Goal: Information Seeking & Learning: Find specific fact

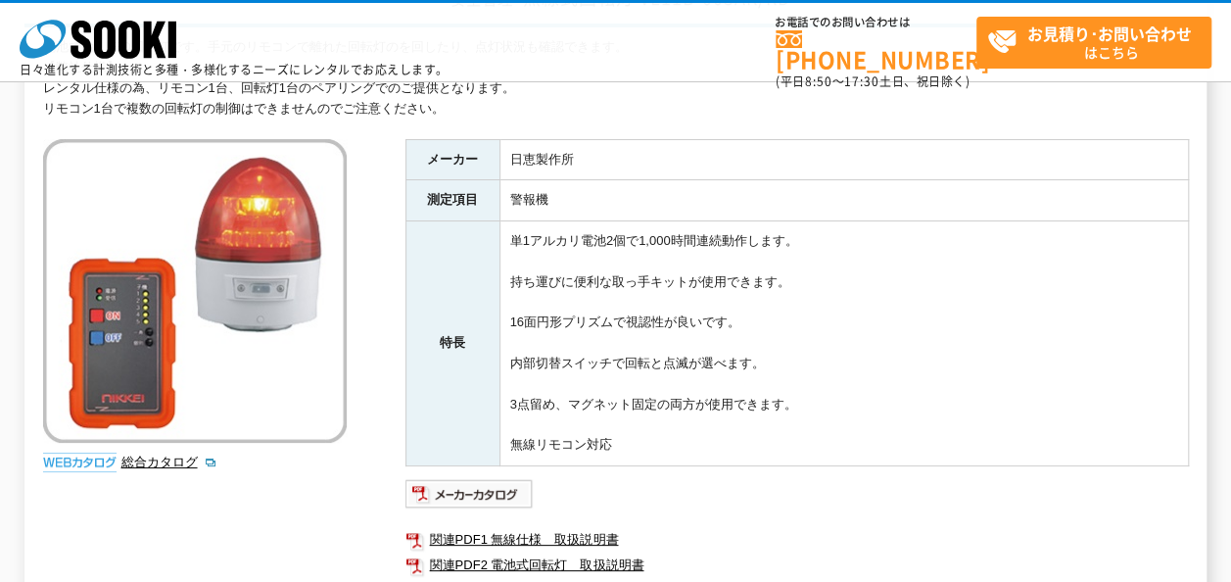
scroll to position [294, 0]
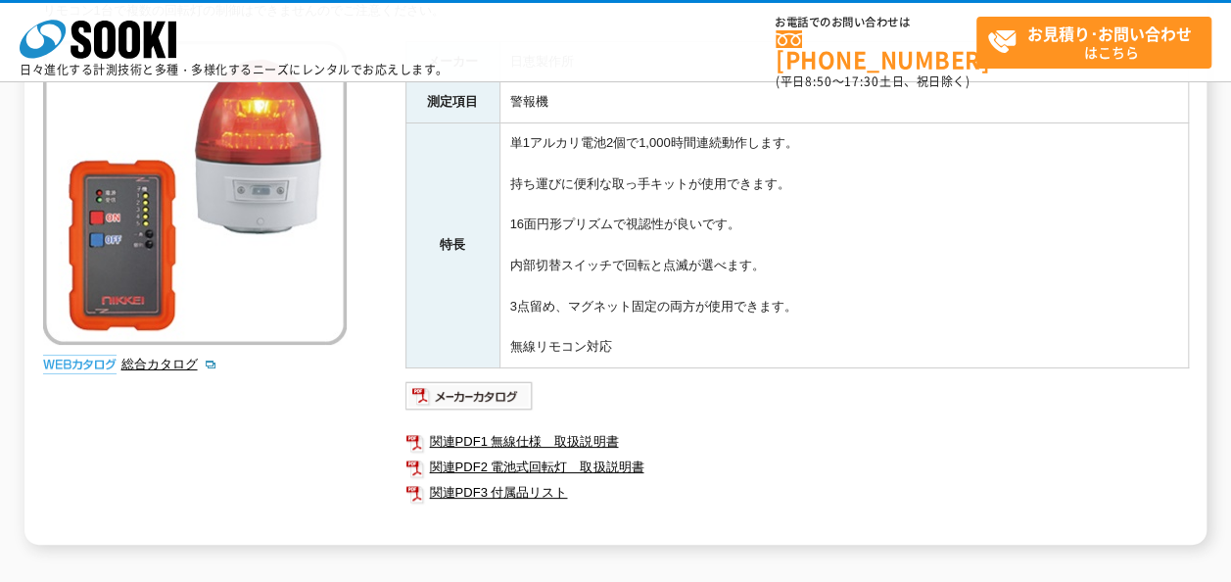
click at [652, 508] on ul "関連PDF1 無線仕様　取扱説明書 関連PDF2 電池式回転灯　取扱説明書 関連PDF3 付属品リスト" at bounding box center [796, 467] width 783 height 96
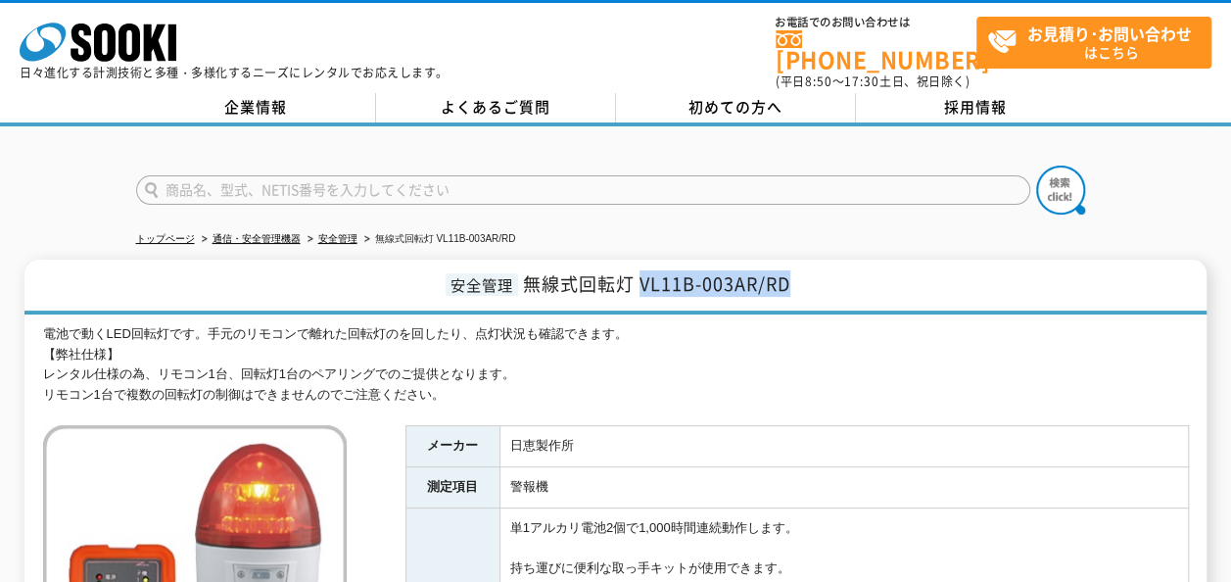
drag, startPoint x: 797, startPoint y: 271, endPoint x: 637, endPoint y: 274, distance: 160.6
click at [637, 274] on h1 "安全管理 無線式回転灯 VL11B-003AR/RD" at bounding box center [615, 287] width 1182 height 55
copy span "VL11B-003AR/RD"
click at [534, 184] on input "text" at bounding box center [583, 189] width 894 height 29
paste input "VL11B-003AR/RD"
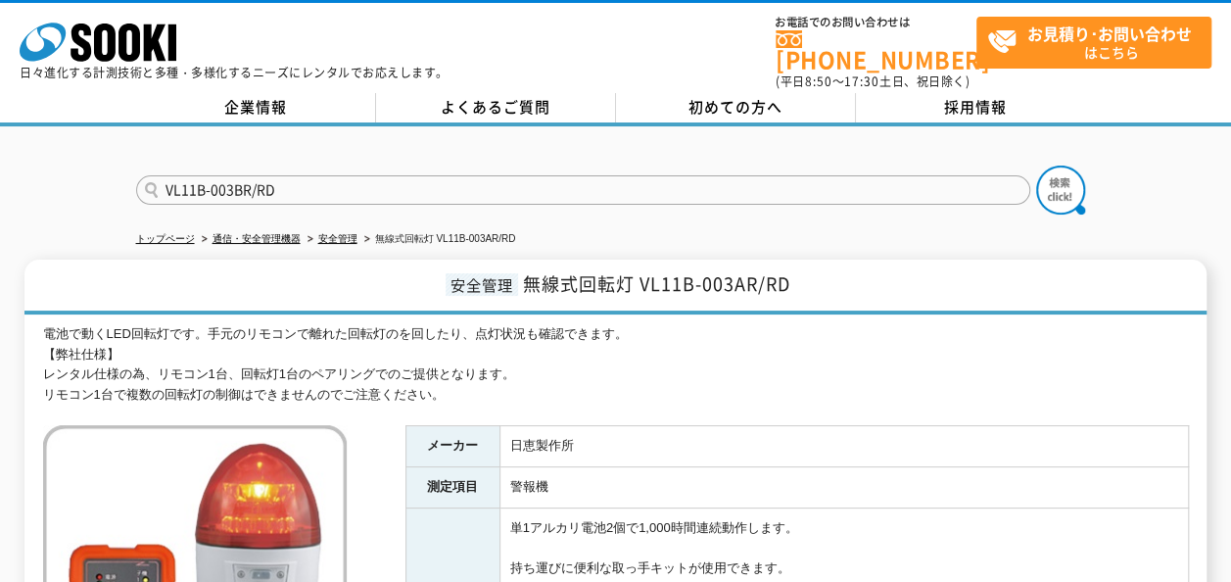
type input "VL11B-003BR/RD"
click at [1036, 166] on button at bounding box center [1060, 190] width 49 height 49
click at [1067, 182] on img at bounding box center [1060, 190] width 49 height 49
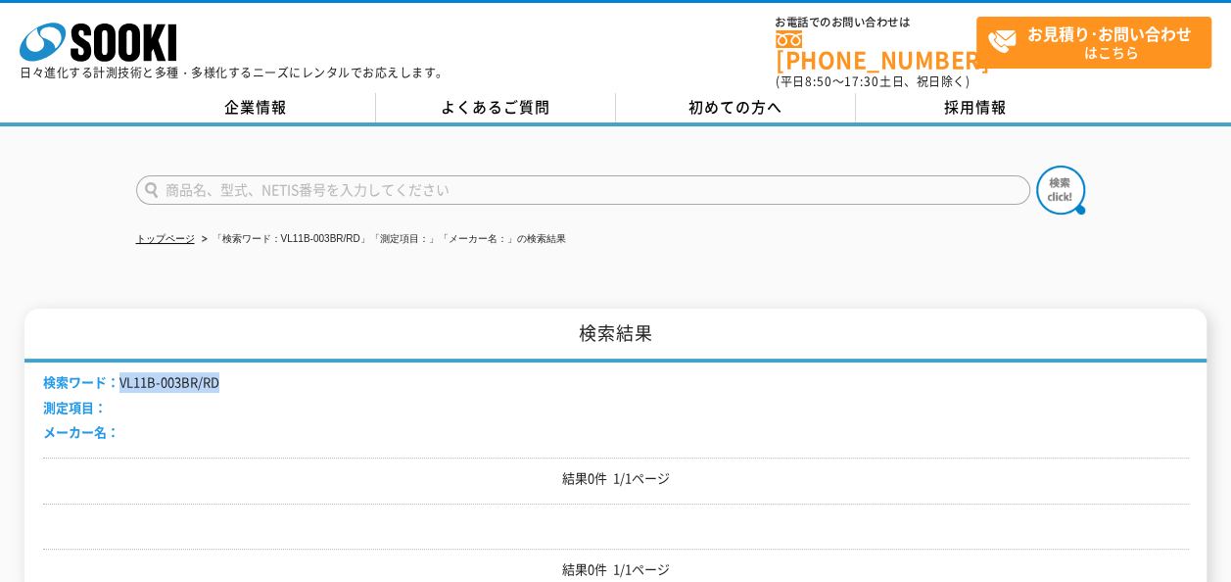
drag, startPoint x: 219, startPoint y: 367, endPoint x: 119, endPoint y: 368, distance: 99.9
click at [119, 368] on div "検索ワード： VL11B-003BR/RD 測定項目： メーカー名：" at bounding box center [616, 409] width 1146 height 95
copy li "VL11B-003BR/RD"
click at [294, 175] on input "text" at bounding box center [583, 189] width 894 height 29
paste input "VL11B-003BR/RD"
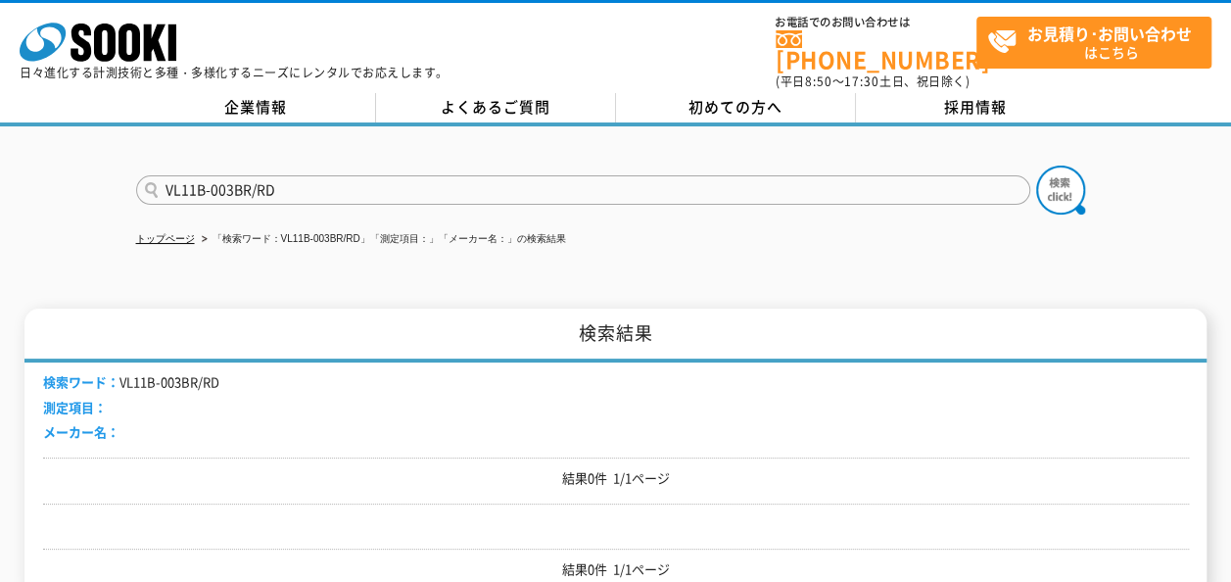
click at [178, 175] on input "VL11B-003BR/RD" at bounding box center [583, 189] width 894 height 29
type input "VK11B-003BR/RD"
click at [1070, 176] on img at bounding box center [1060, 190] width 49 height 49
